Goal: Task Accomplishment & Management: Manage account settings

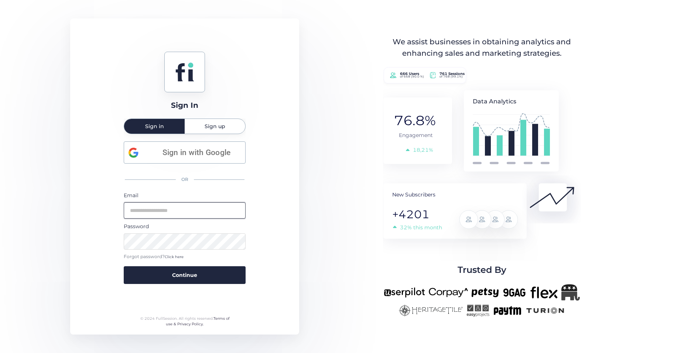
type input "**********"
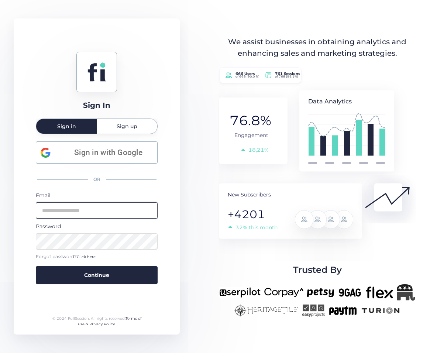
type input "**********"
click at [3, 214] on div "**********" at bounding box center [215, 176] width 430 height 353
